Goal: Transaction & Acquisition: Register for event/course

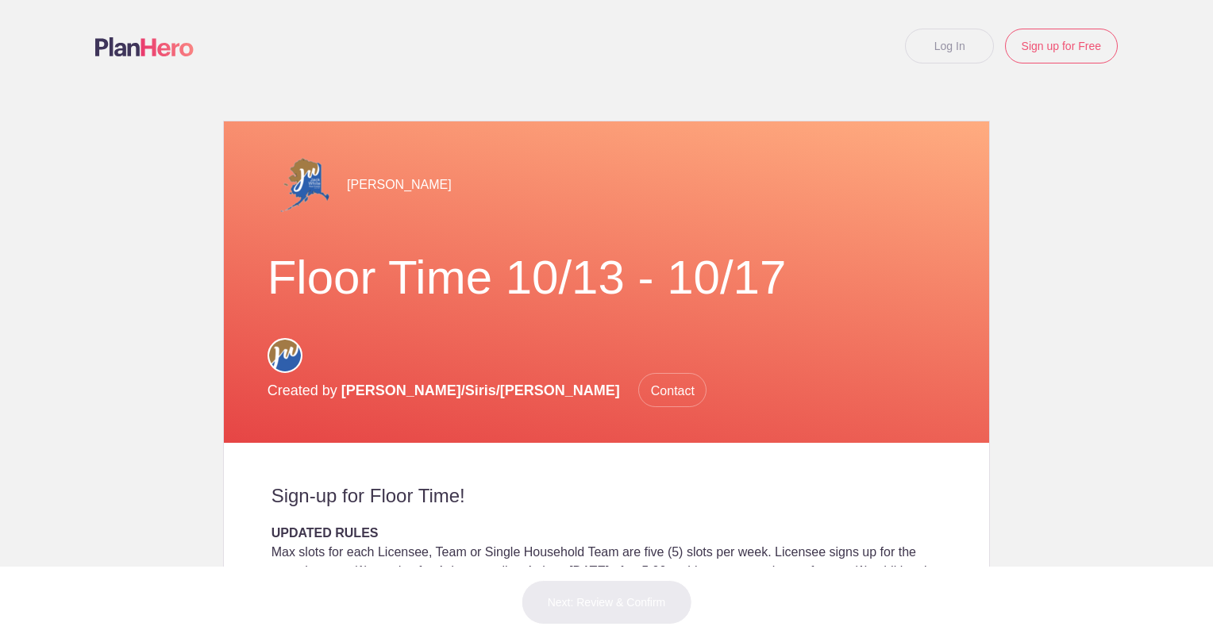
scroll to position [317, 0]
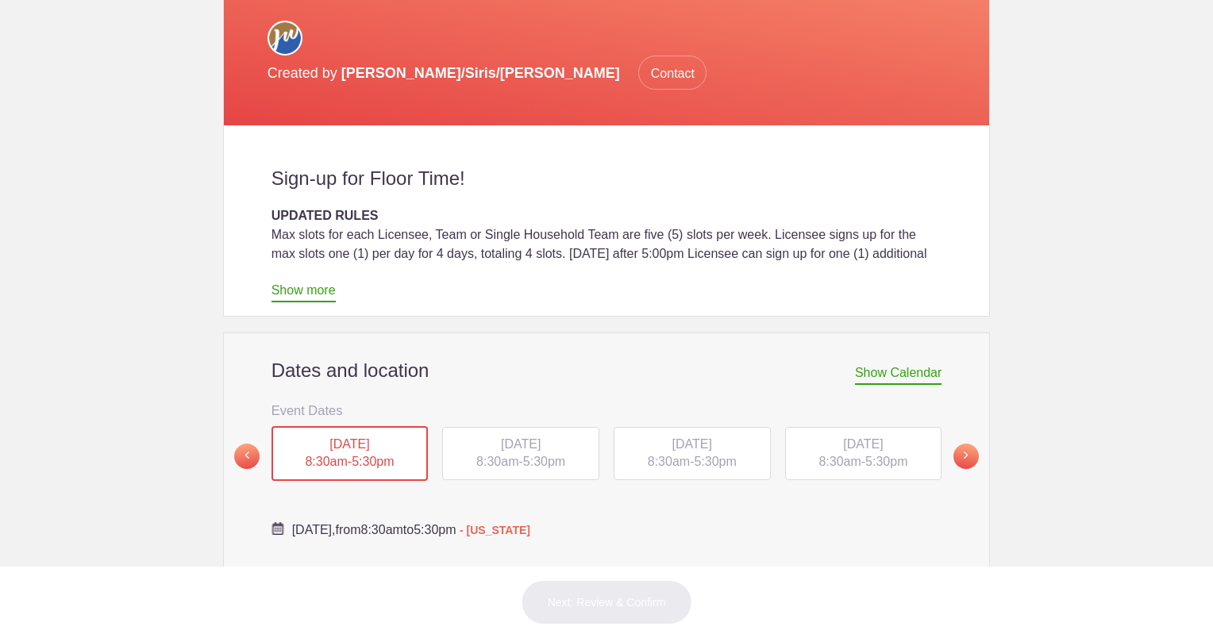
click at [527, 427] on div "TUE, Oct 14, 2025 8:30am - 5:30pm" at bounding box center [520, 454] width 157 height 54
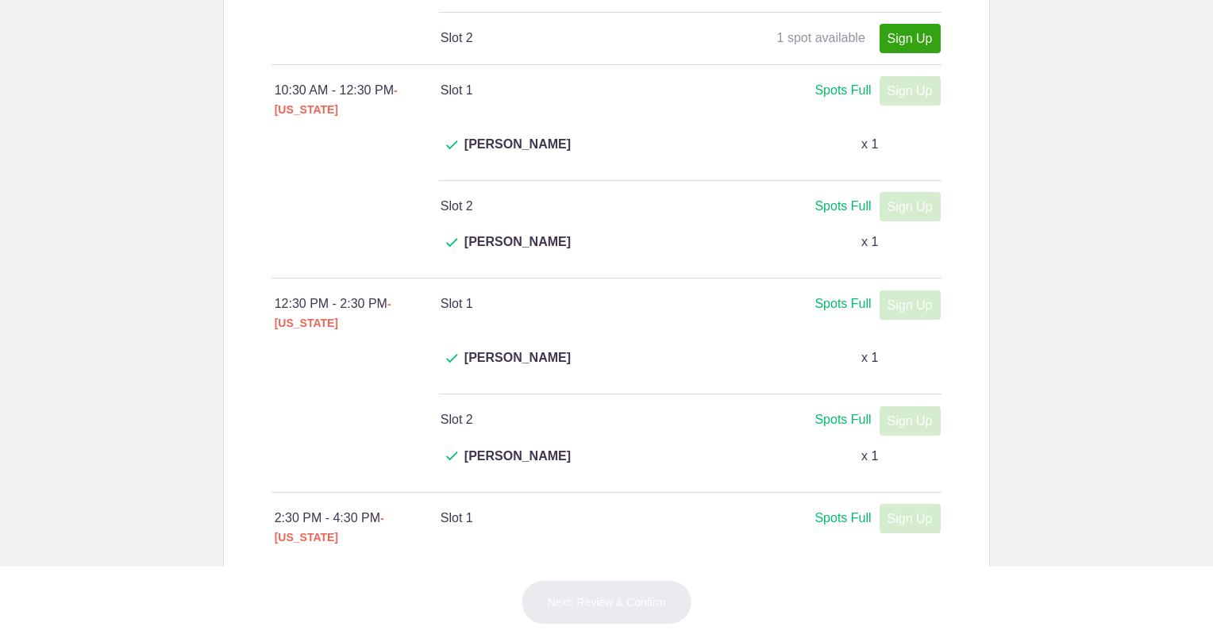
scroll to position [1190, 0]
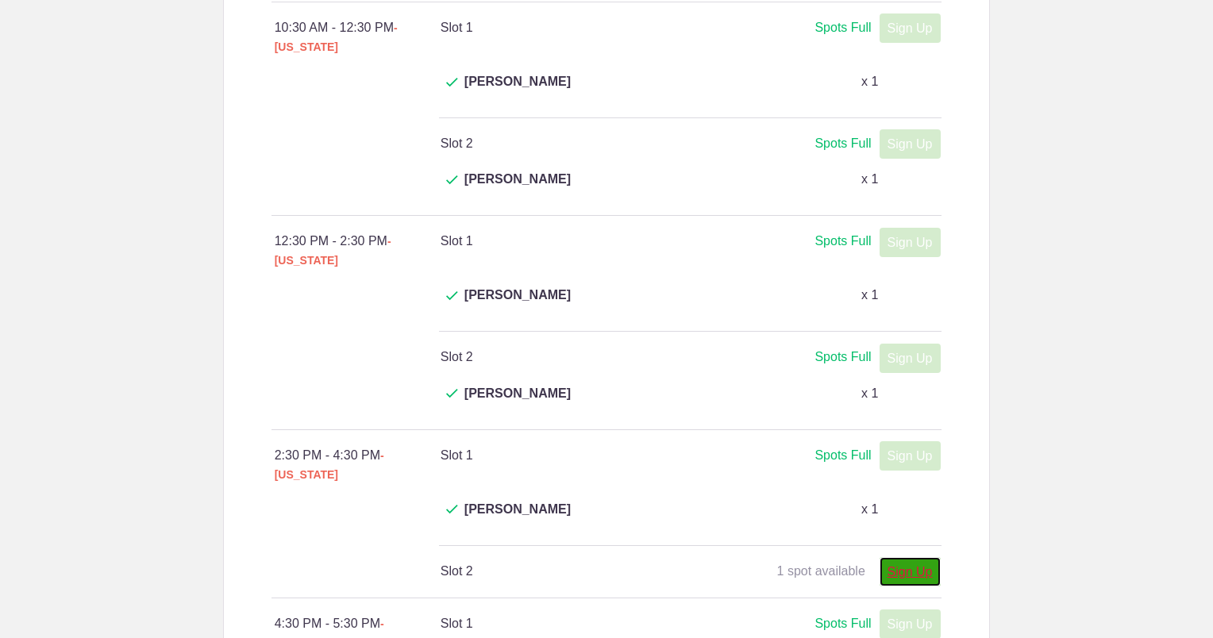
click at [895, 557] on link "Sign Up" at bounding box center [909, 571] width 61 height 29
type input "1"
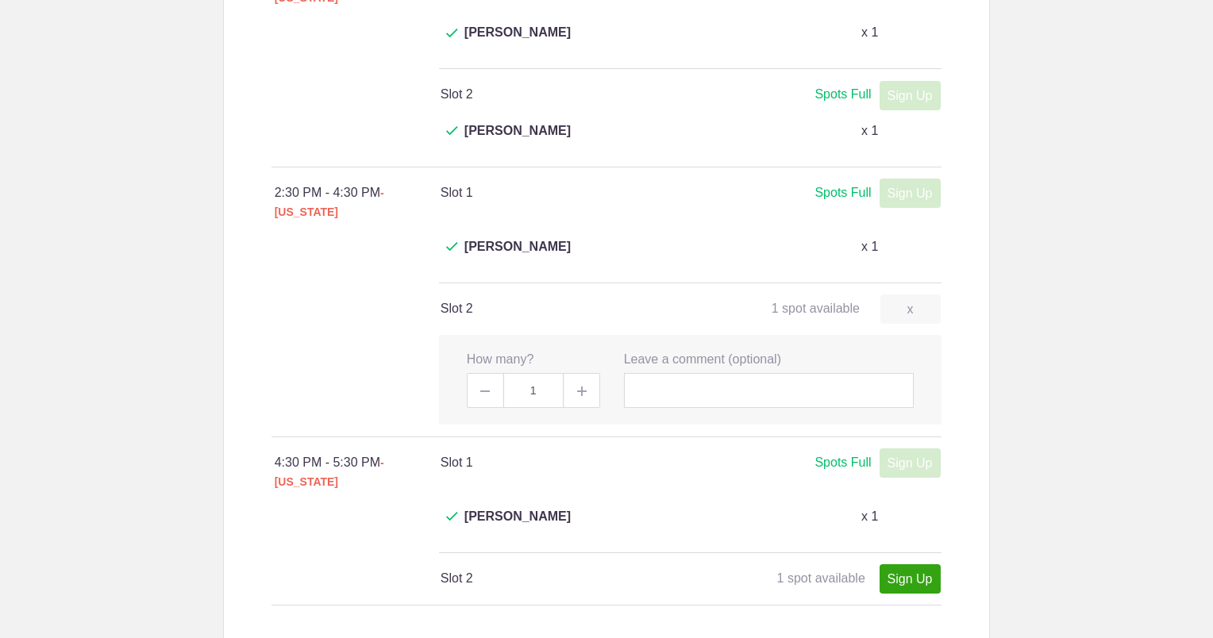
scroll to position [1508, 0]
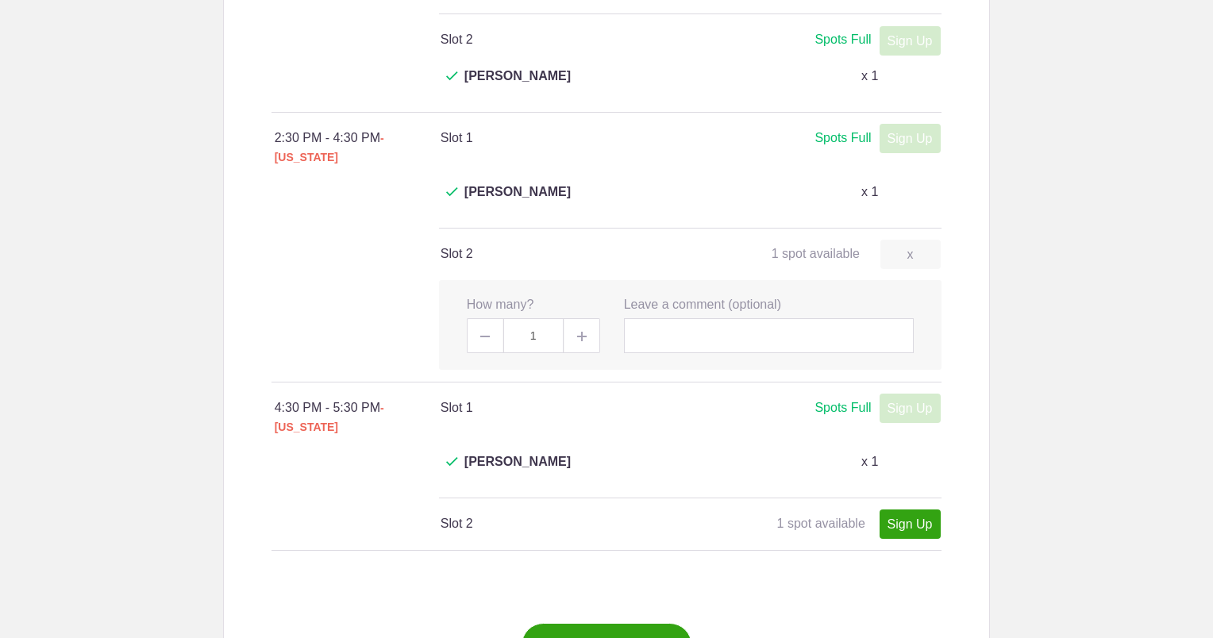
click at [584, 623] on button "Next: Review & Confirm" at bounding box center [606, 645] width 171 height 44
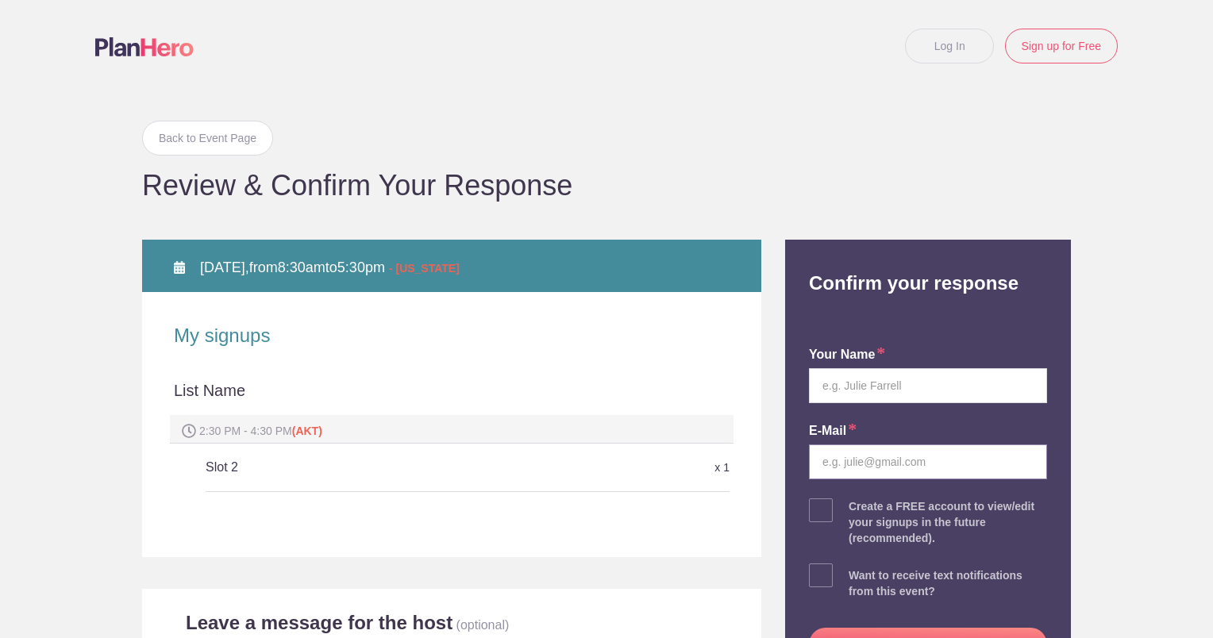
type input "[EMAIL_ADDRESS][DOMAIN_NAME]"
click at [859, 394] on input "text" at bounding box center [928, 385] width 238 height 35
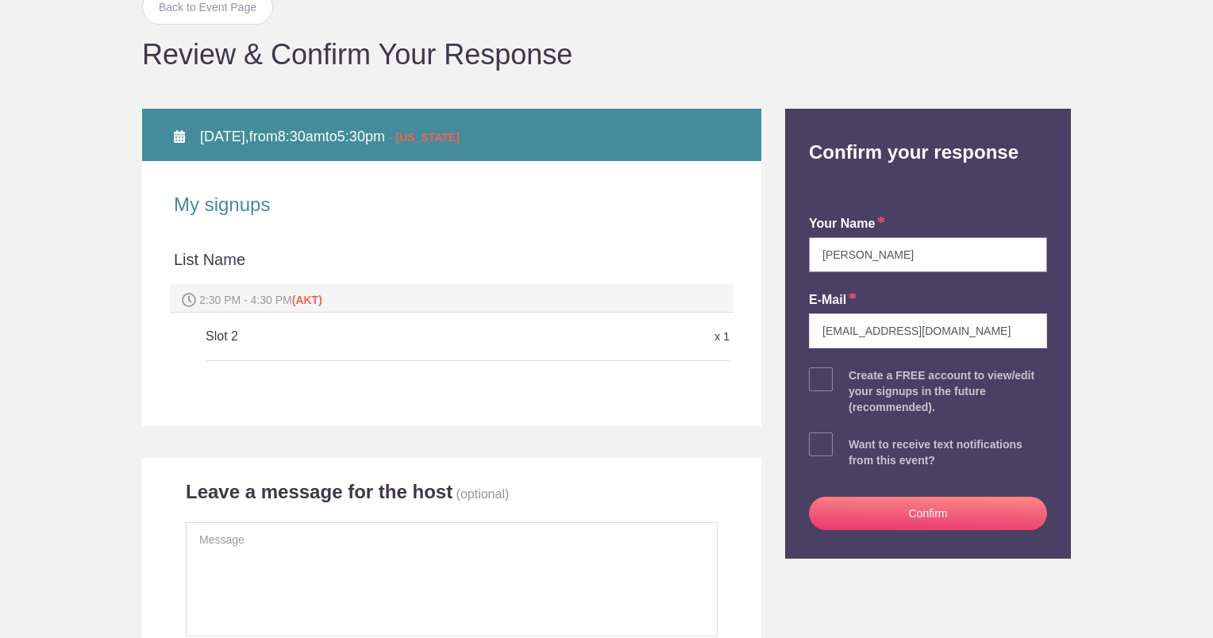
scroll to position [476, 0]
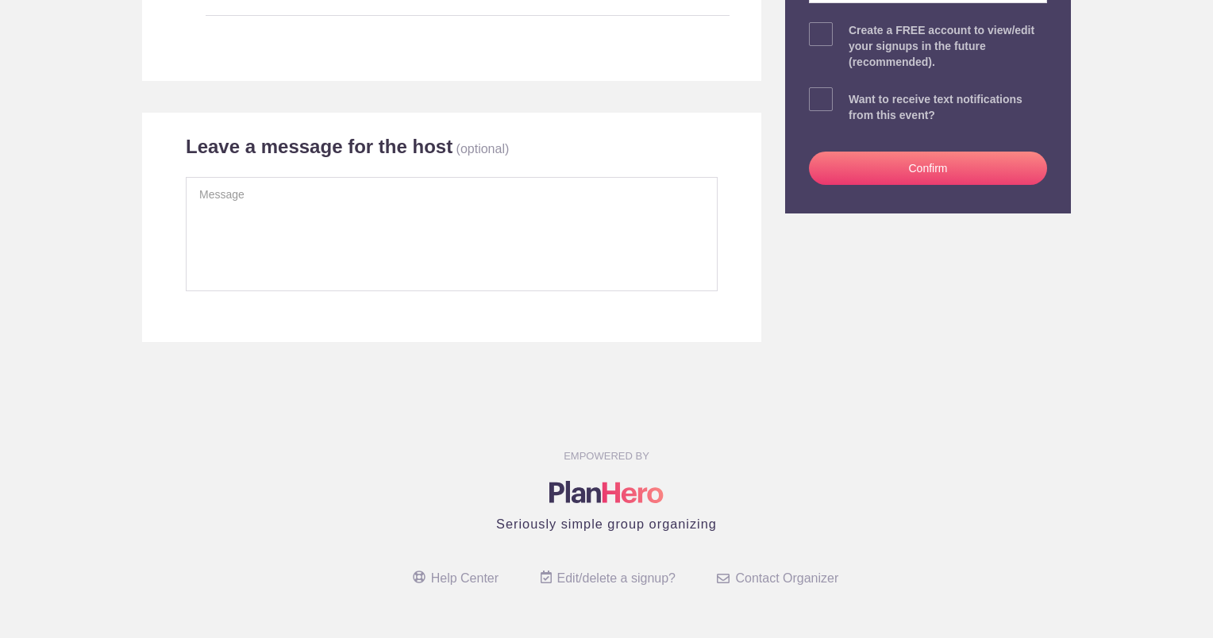
type input "[PERSON_NAME]"
click at [888, 168] on button "Confirm" at bounding box center [928, 168] width 238 height 33
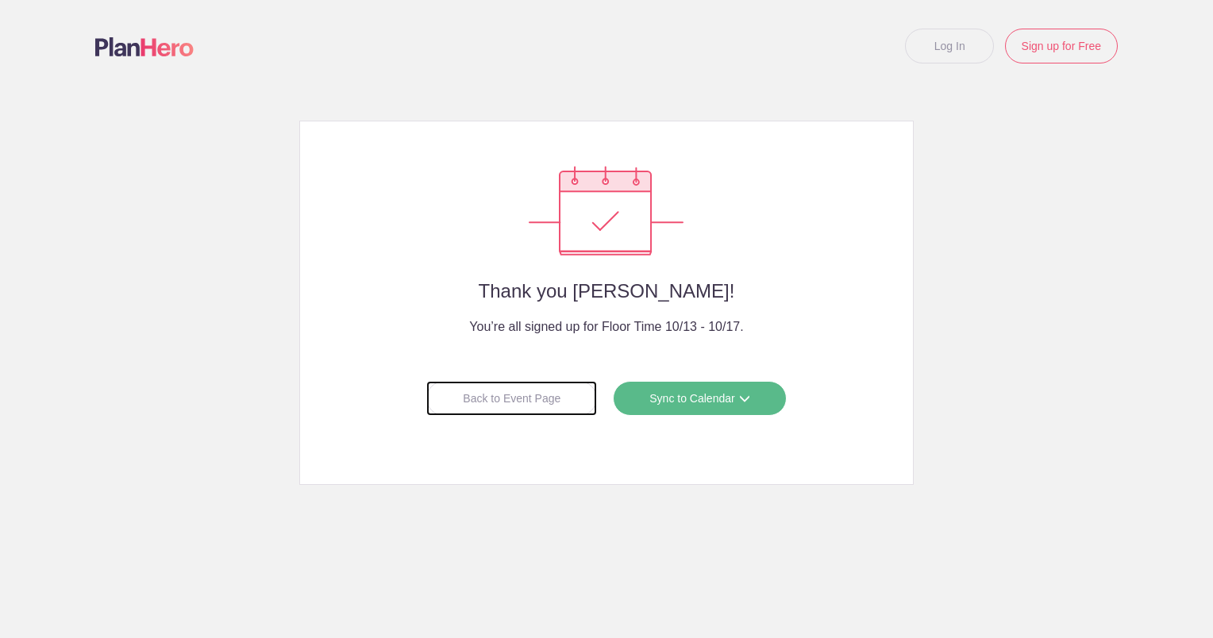
click at [485, 398] on div "Back to Event Page" at bounding box center [511, 398] width 171 height 35
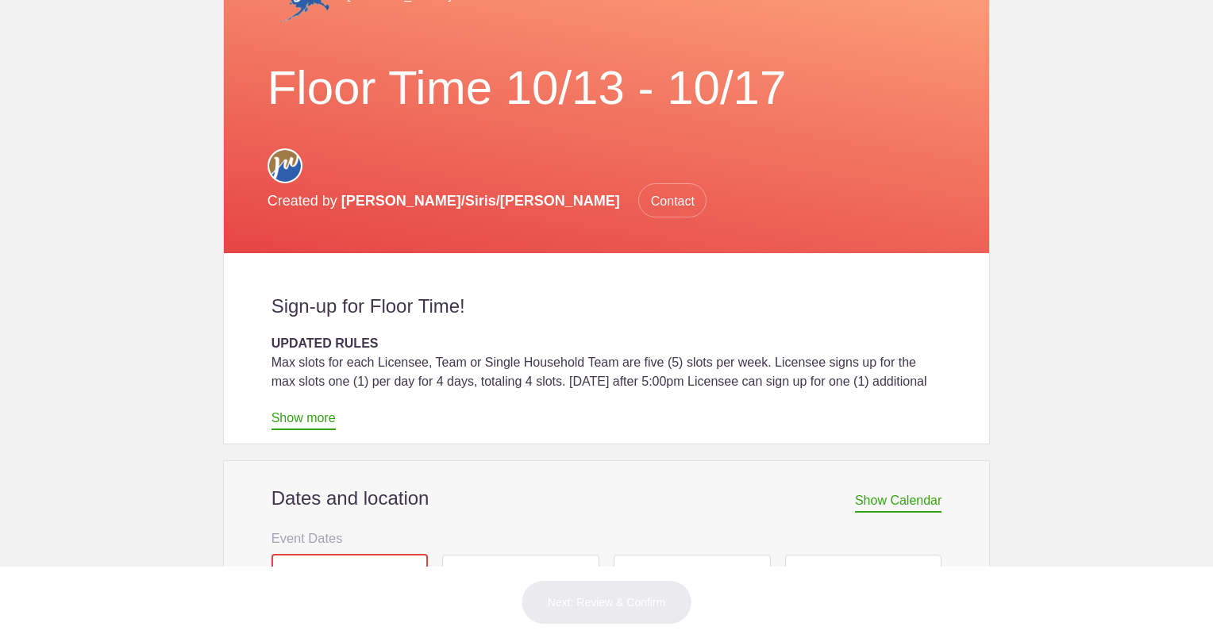
scroll to position [317, 0]
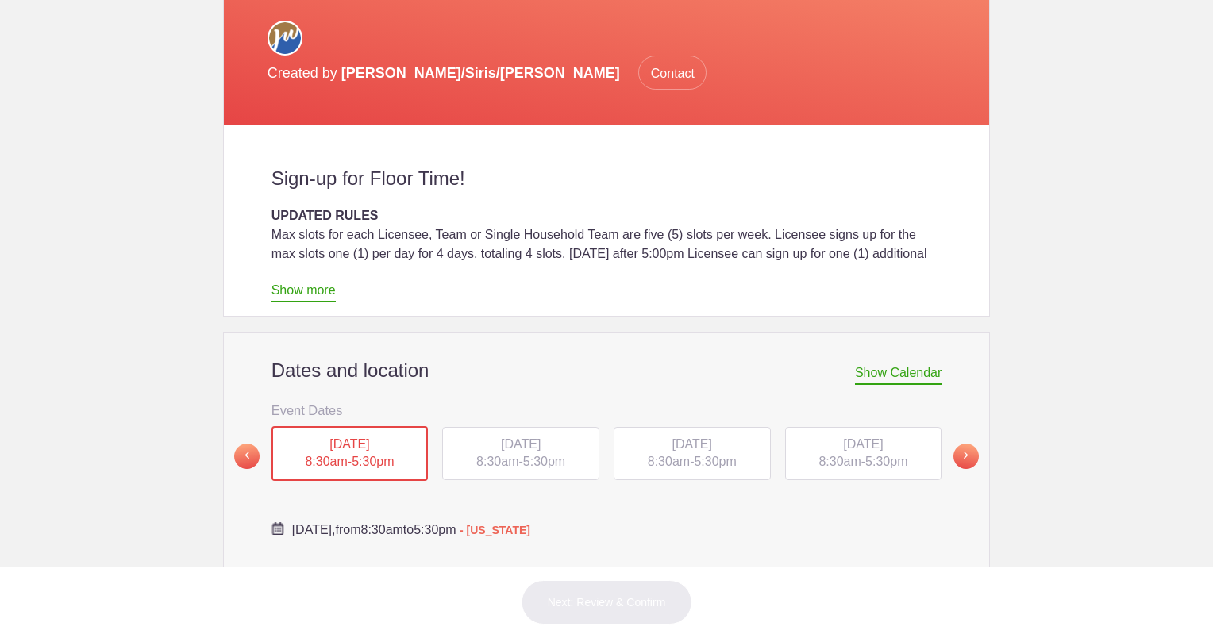
click at [672, 437] on span "[DATE]" at bounding box center [692, 443] width 40 height 13
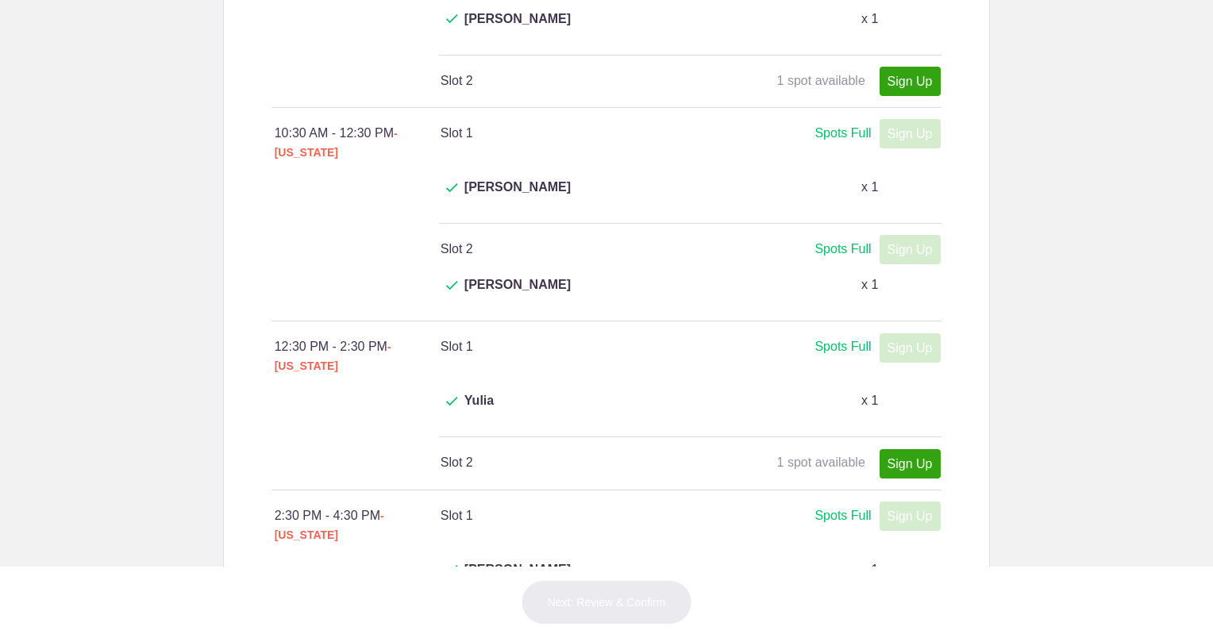
scroll to position [1111, 0]
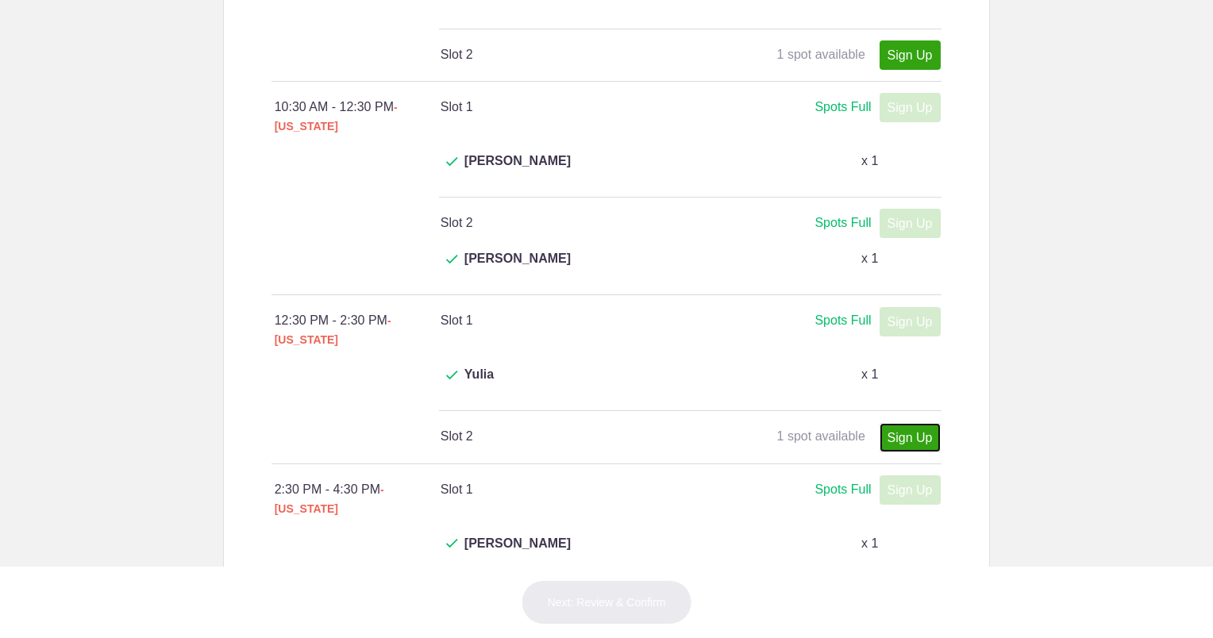
click at [912, 423] on link "Sign Up" at bounding box center [909, 437] width 61 height 29
type input "1"
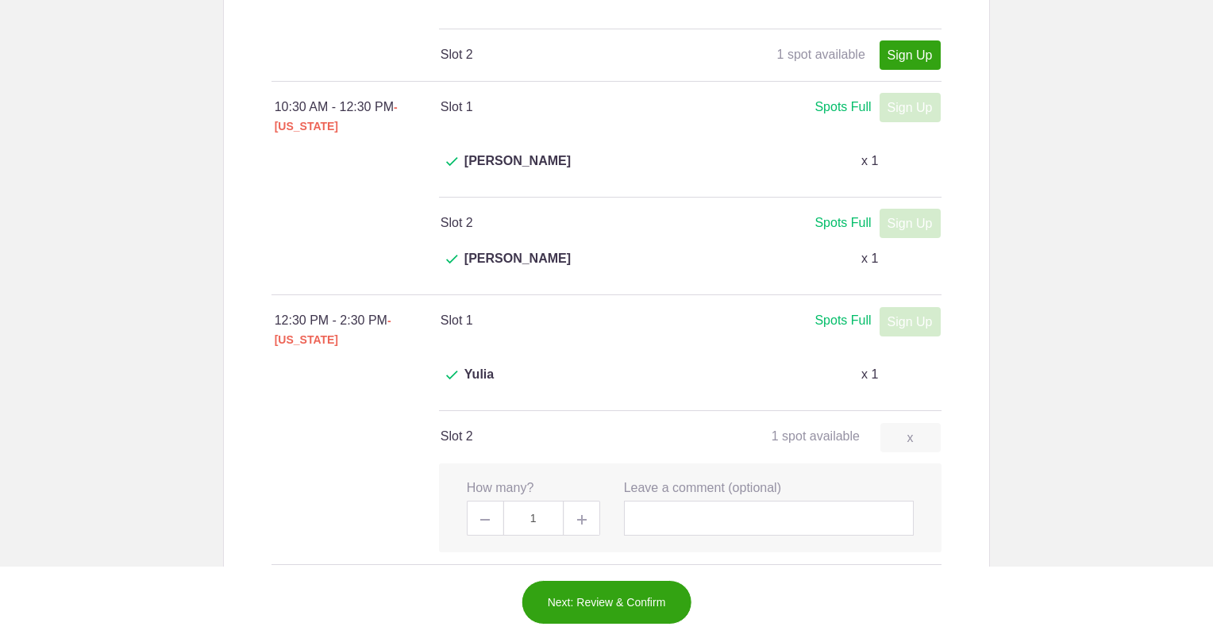
click at [565, 603] on button "Next: Review & Confirm" at bounding box center [606, 602] width 171 height 44
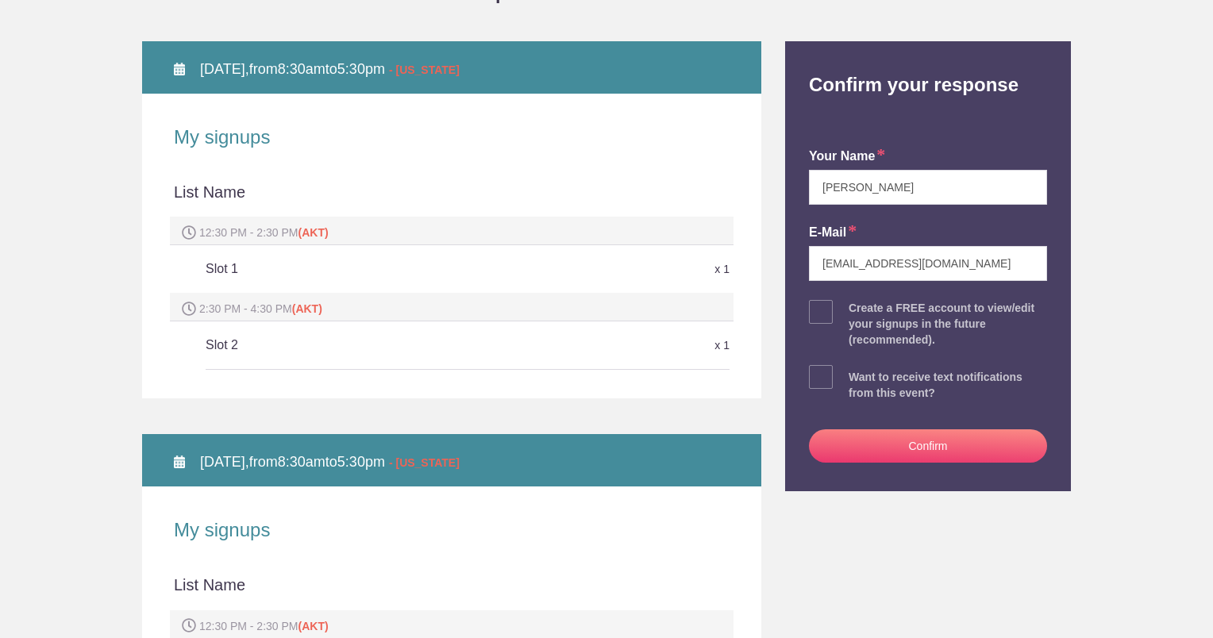
scroll to position [317, 0]
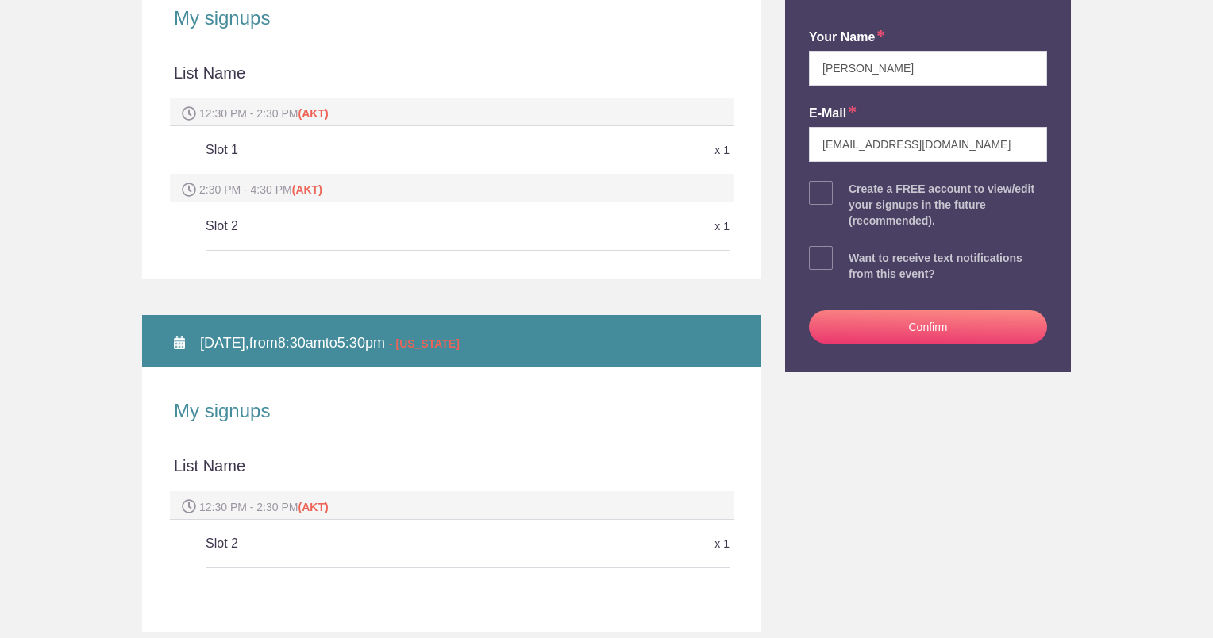
click at [854, 324] on button "Confirm" at bounding box center [928, 326] width 238 height 33
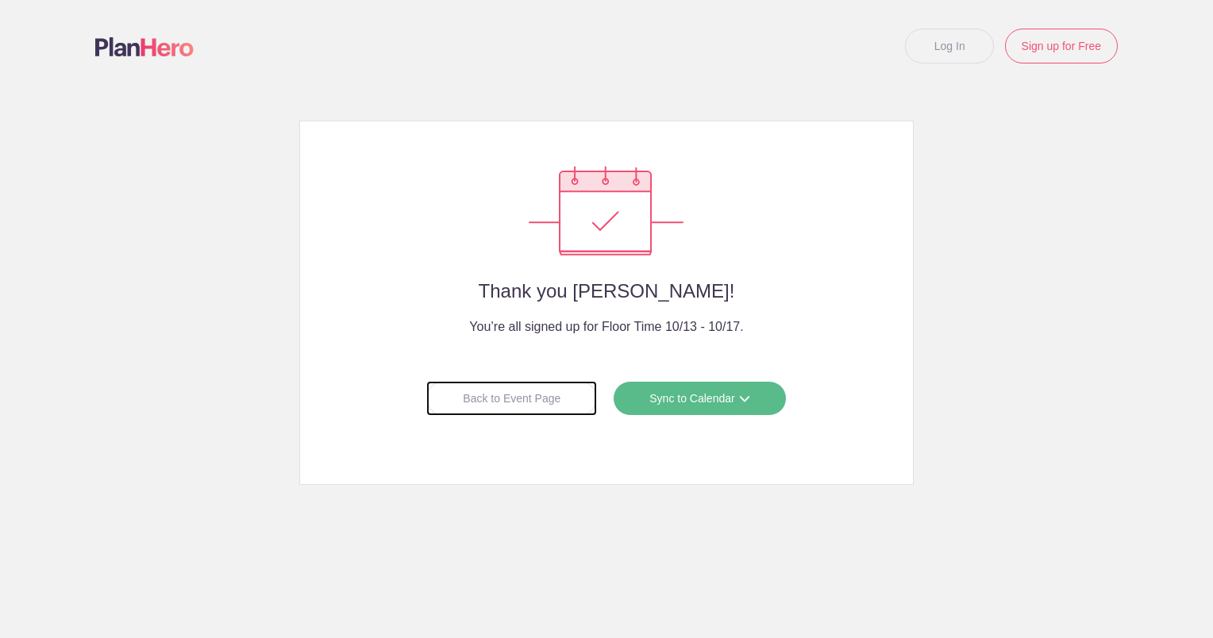
click at [499, 397] on div "Back to Event Page" at bounding box center [511, 398] width 171 height 35
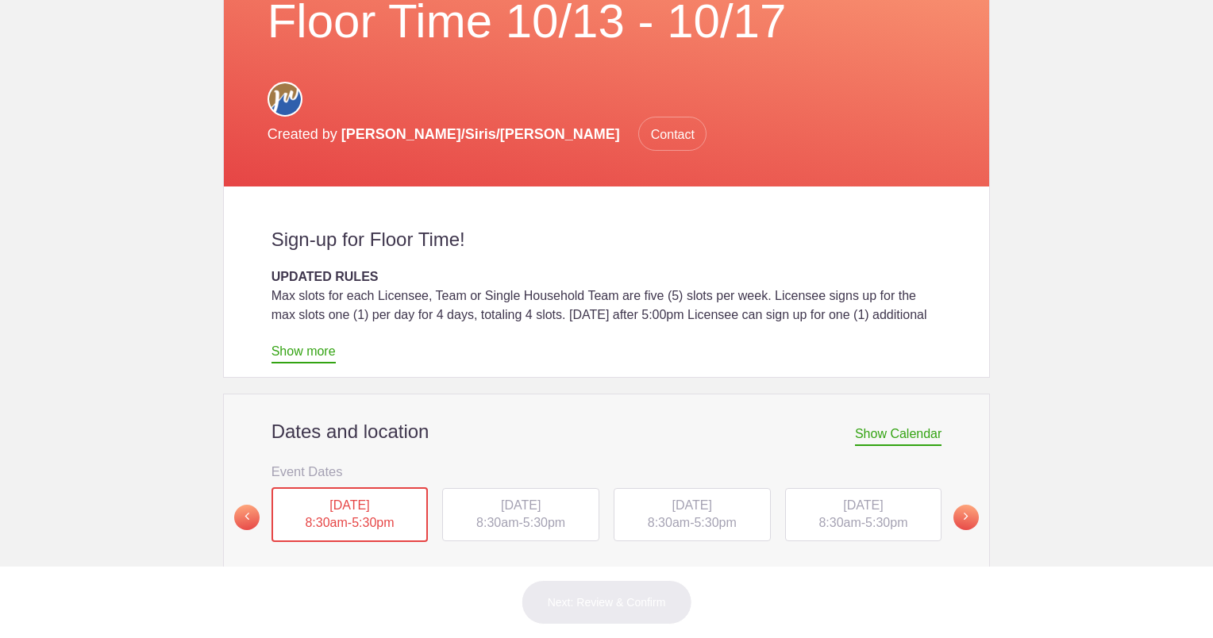
scroll to position [317, 0]
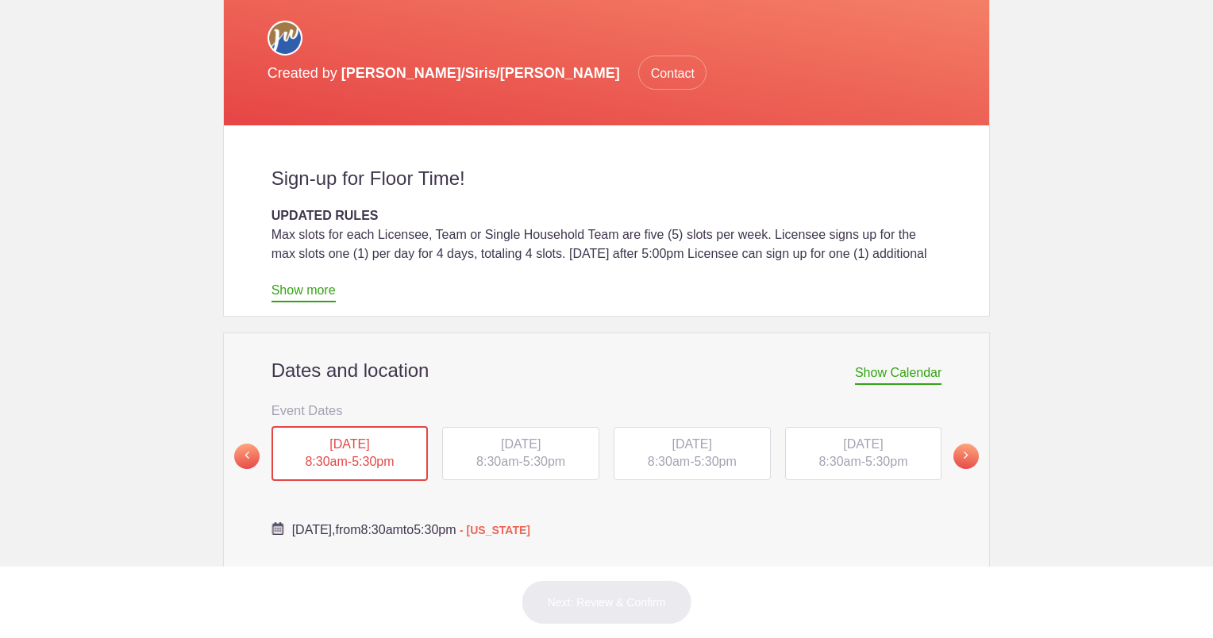
click at [845, 427] on div "THU, Oct 16, 2025 8:30am - 5:30pm" at bounding box center [863, 454] width 157 height 54
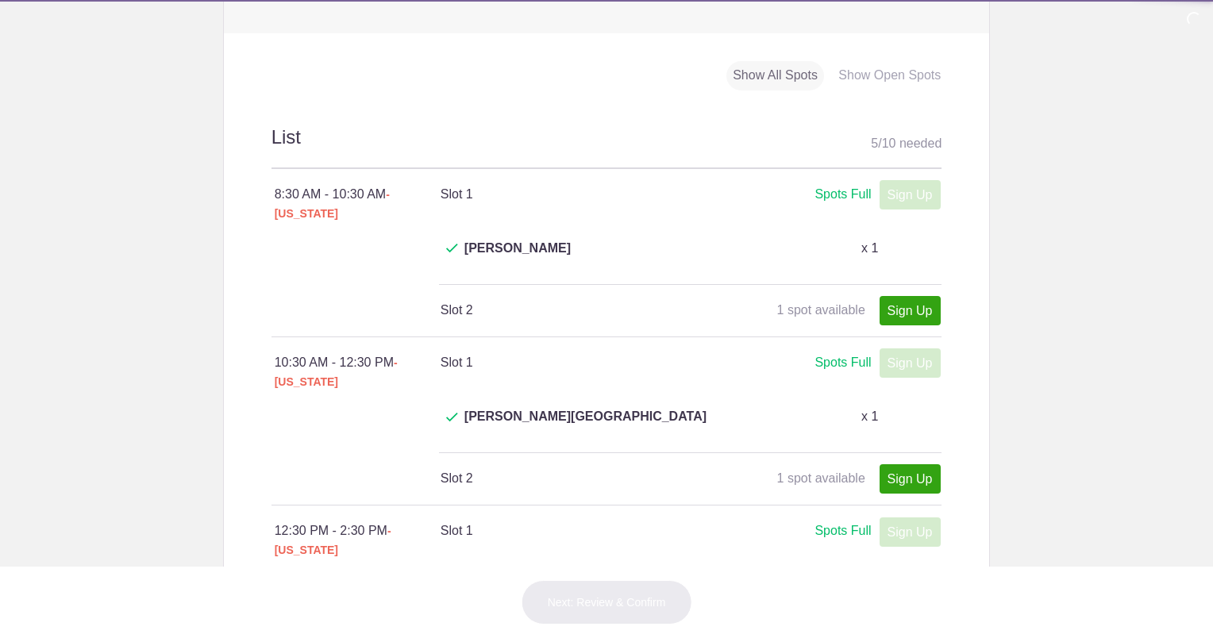
scroll to position [952, 0]
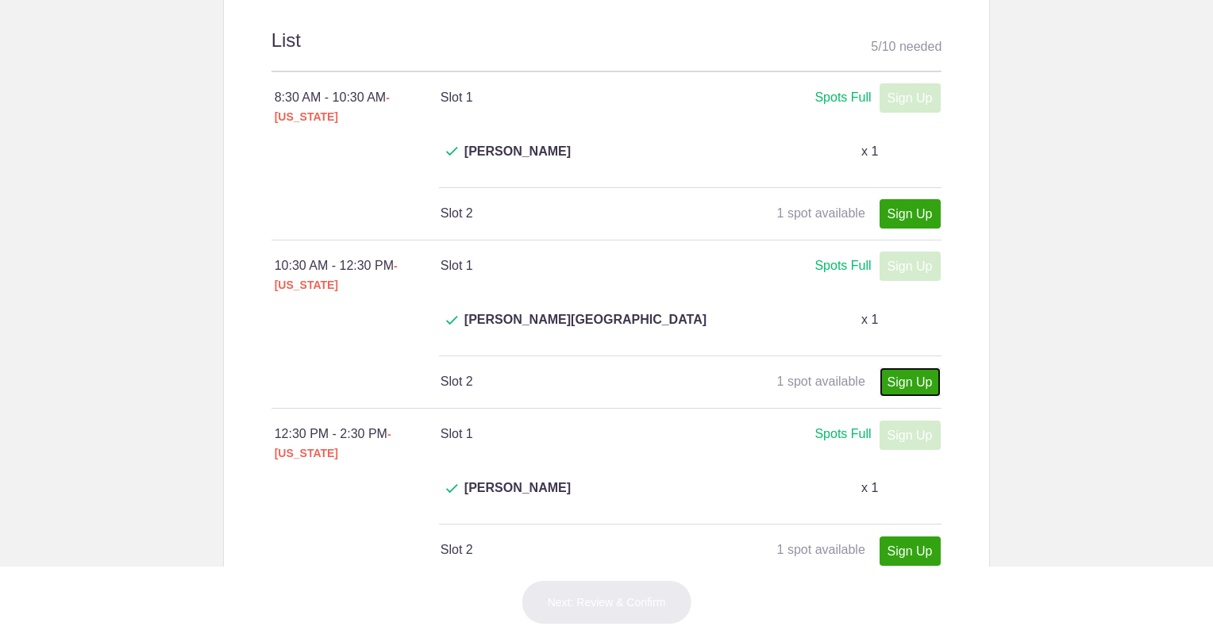
click at [895, 367] on link "Sign Up" at bounding box center [909, 381] width 61 height 29
type input "1"
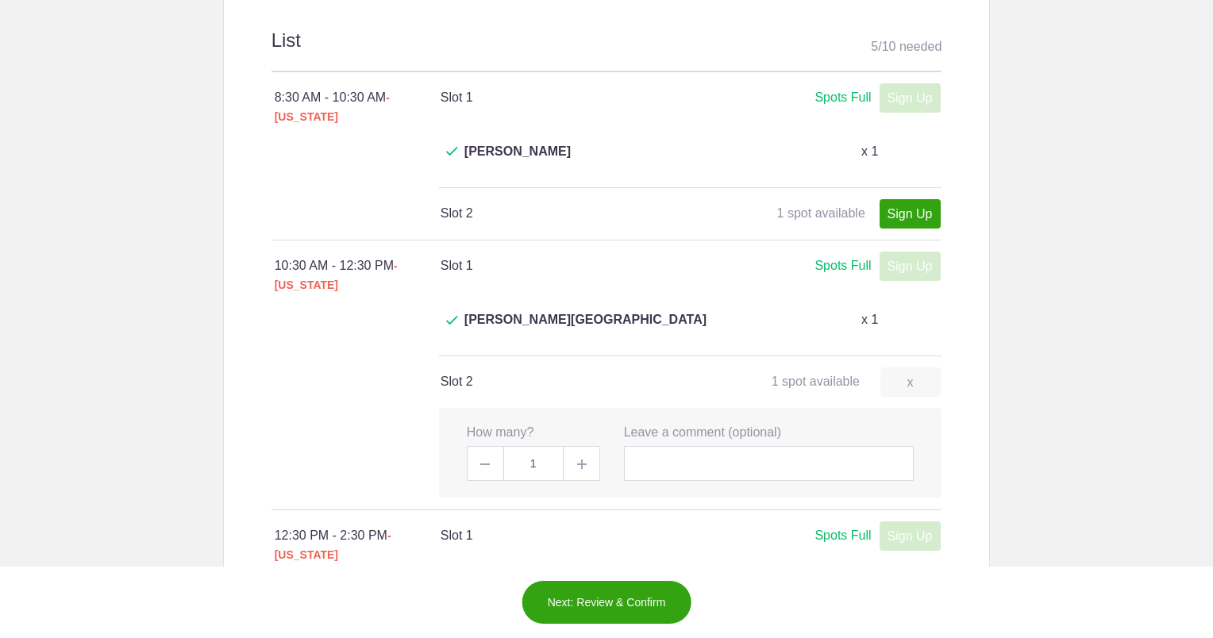
click at [590, 599] on button "Next: Review & Confirm" at bounding box center [606, 602] width 171 height 44
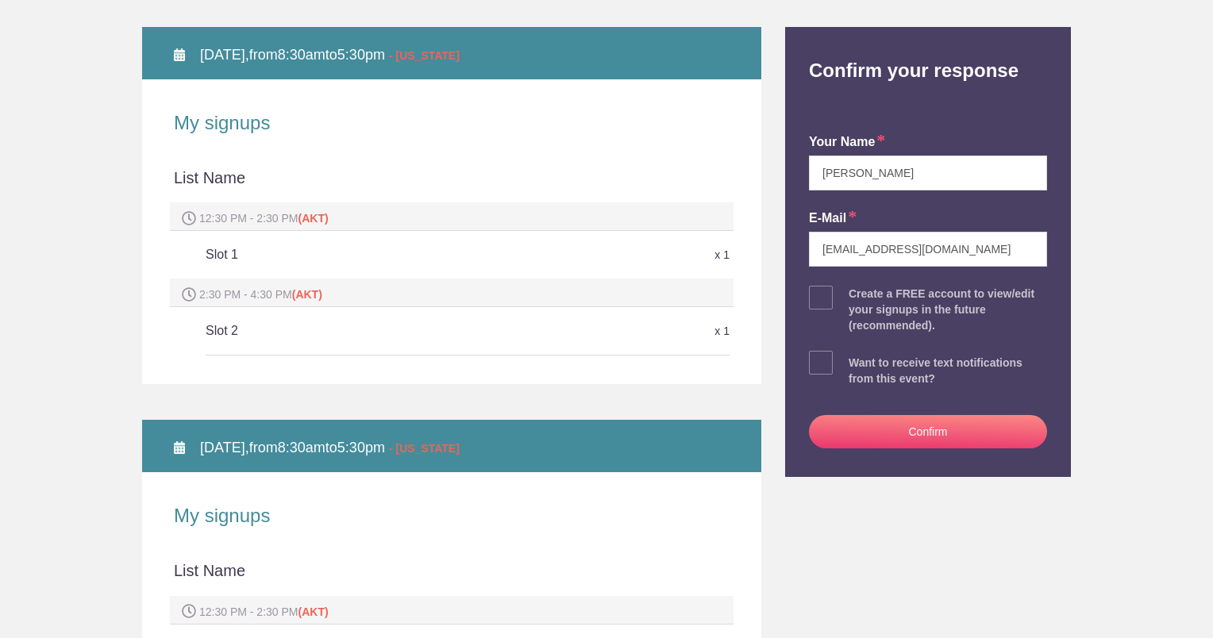
scroll to position [317, 0]
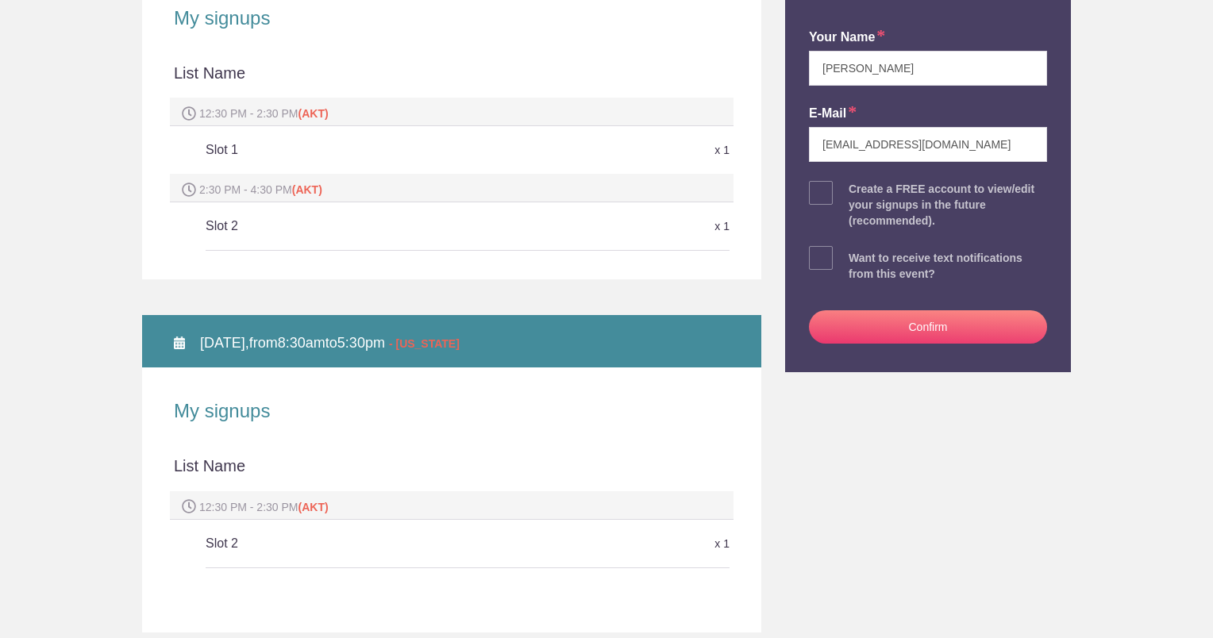
click at [829, 321] on button "Confirm" at bounding box center [928, 326] width 238 height 33
